Goal: Task Accomplishment & Management: Complete application form

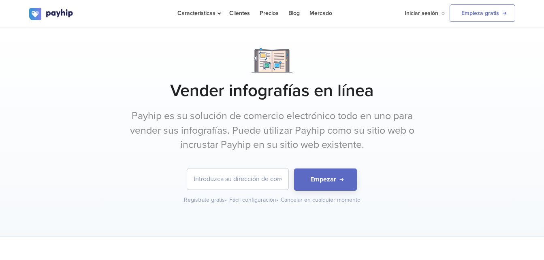
click at [285, 184] on input "email" at bounding box center [237, 178] width 101 height 21
type input "[EMAIL_ADDRESS][DOMAIN_NAME]"
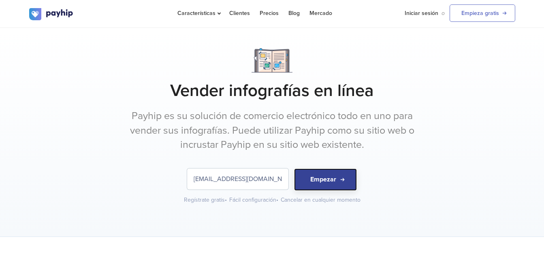
click at [303, 182] on button "Empezar" at bounding box center [325, 179] width 63 height 22
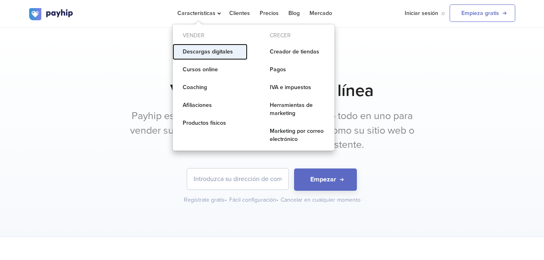
click at [205, 51] on link "Descargas digitales" at bounding box center [209, 52] width 75 height 16
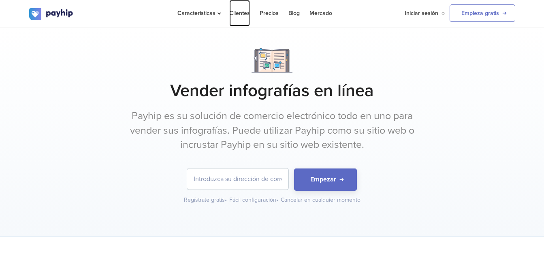
click at [240, 15] on link "Clientes" at bounding box center [239, 13] width 21 height 26
